Goal: Use online tool/utility

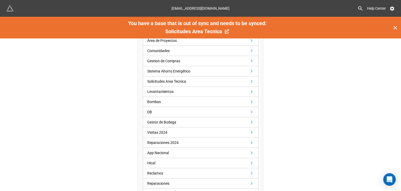
scroll to position [235, 0]
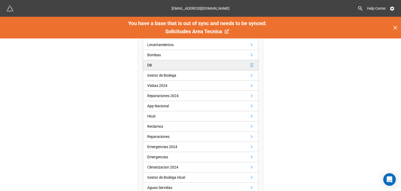
click at [144, 63] on link "DB" at bounding box center [201, 65] width 116 height 10
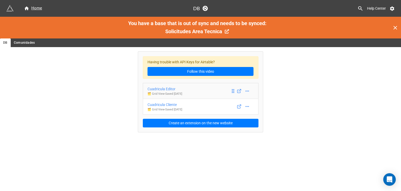
click at [173, 87] on div "Cuadricula Editor" at bounding box center [165, 89] width 35 height 6
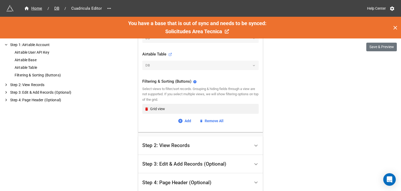
scroll to position [183, 0]
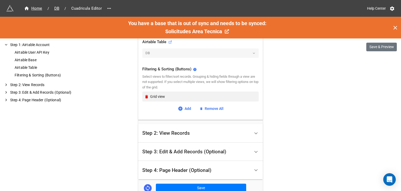
click at [196, 133] on div "Step 2: View Records" at bounding box center [196, 133] width 108 height 12
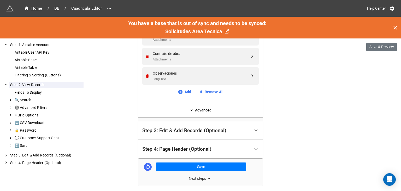
scroll to position [344, 0]
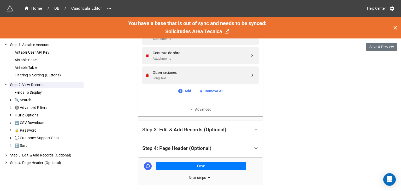
click at [202, 108] on link "Advanced" at bounding box center [200, 109] width 116 height 6
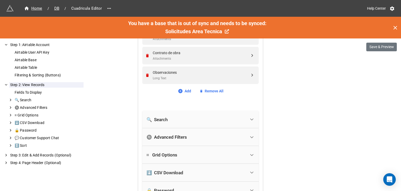
scroll to position [370, 0]
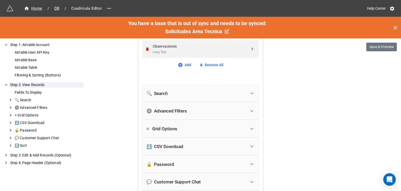
click at [192, 109] on div "🔘 Advanced Filters" at bounding box center [197, 110] width 100 height 11
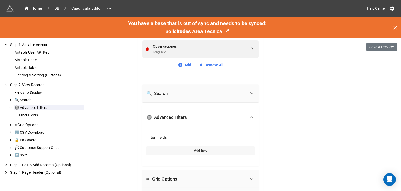
click at [205, 146] on link "Add field" at bounding box center [201, 150] width 108 height 9
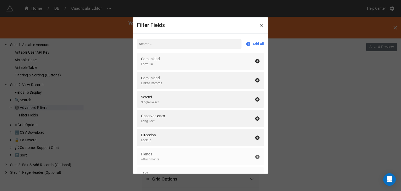
click at [255, 63] on icon at bounding box center [257, 61] width 4 height 4
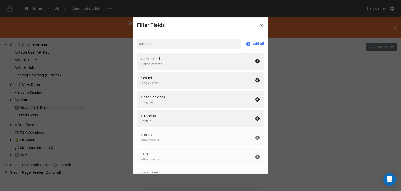
click at [303, 87] on div "Filter Fields Add All Comunidad. Linked Records Seremi Single Select Observacio…" at bounding box center [200, 95] width 401 height 191
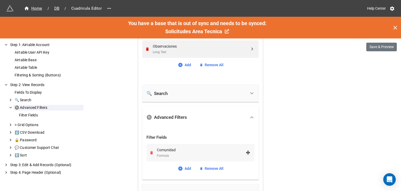
click at [150, 151] on icon "Remove" at bounding box center [151, 152] width 3 height 3
click at [204, 152] on link "Add field" at bounding box center [201, 150] width 108 height 9
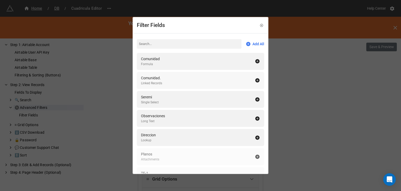
click at [180, 76] on div "Comunidad. Linked Records" at bounding box center [198, 80] width 114 height 11
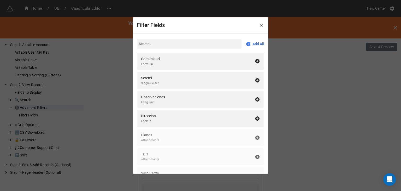
click at [317, 93] on div "Filter Fields Add All Comunidad Formula Seremi Single Select Observaciones Long…" at bounding box center [200, 95] width 401 height 191
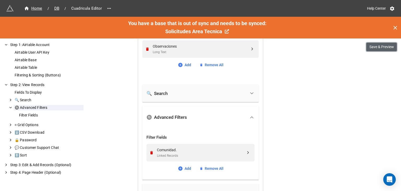
click at [383, 45] on button "Save & Preview" at bounding box center [381, 47] width 31 height 9
click at [180, 170] on icon at bounding box center [180, 168] width 5 height 5
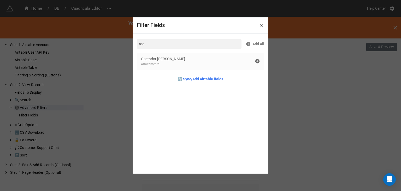
type input "ope"
click at [256, 61] on icon at bounding box center [257, 60] width 5 height 5
click at [255, 60] on icon at bounding box center [257, 60] width 5 height 5
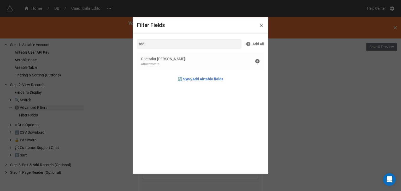
click at [256, 61] on icon at bounding box center [257, 60] width 5 height 5
click at [260, 25] on icon at bounding box center [262, 26] width 4 height 4
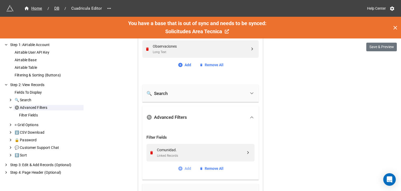
click at [189, 166] on link "Add" at bounding box center [184, 168] width 13 height 6
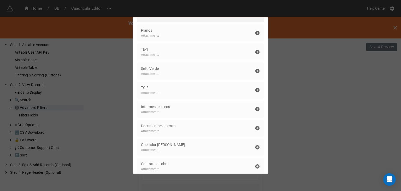
scroll to position [124, 0]
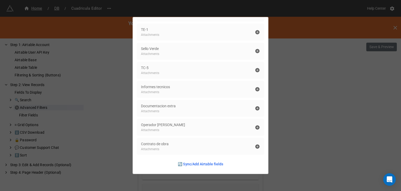
click at [301, 68] on div "Filter Fields Add All Comunidad Formula Seremi Single Select Observaciones Long…" at bounding box center [200, 95] width 401 height 191
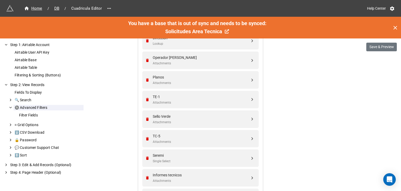
scroll to position [26, 0]
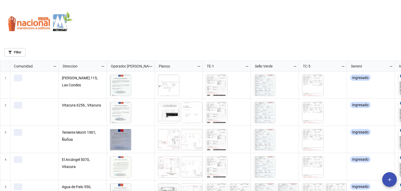
scroll to position [127, 398]
